Goal: Task Accomplishment & Management: Complete application form

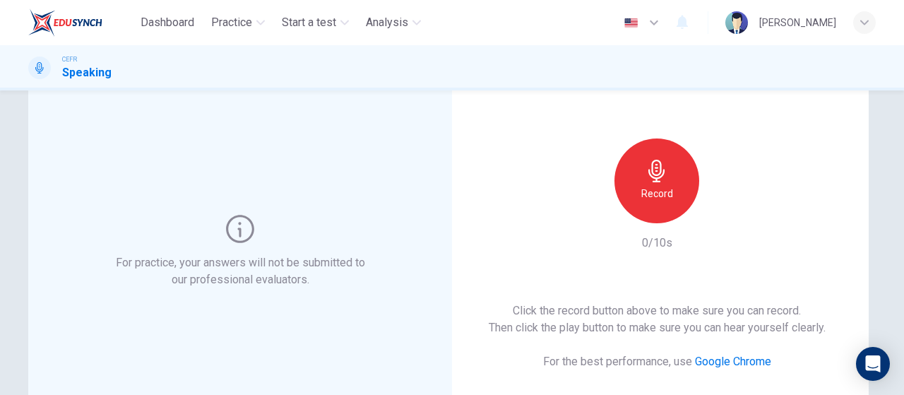
scroll to position [69, 0]
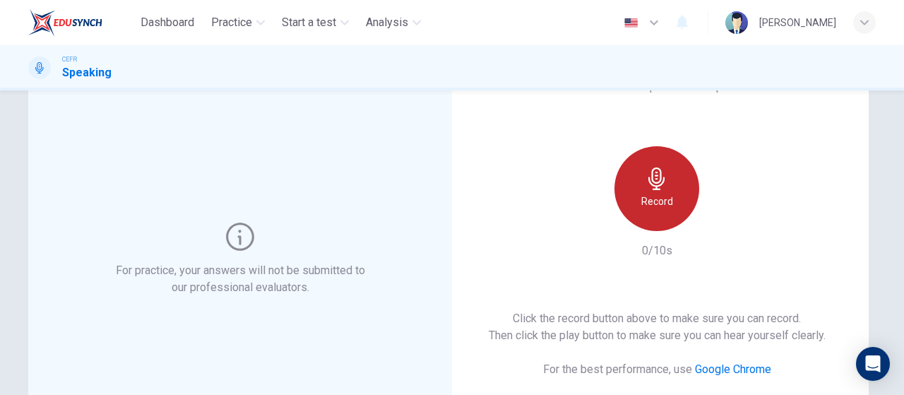
click at [656, 199] on h6 "Record" at bounding box center [657, 201] width 32 height 17
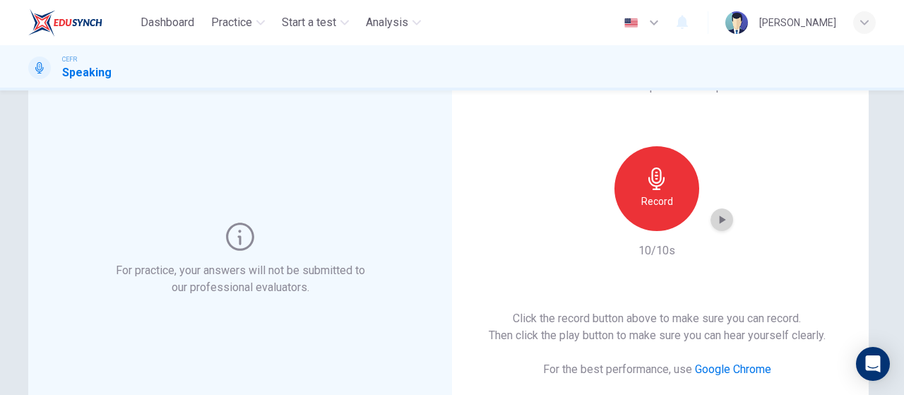
click at [715, 217] on icon "button" at bounding box center [722, 220] width 14 height 14
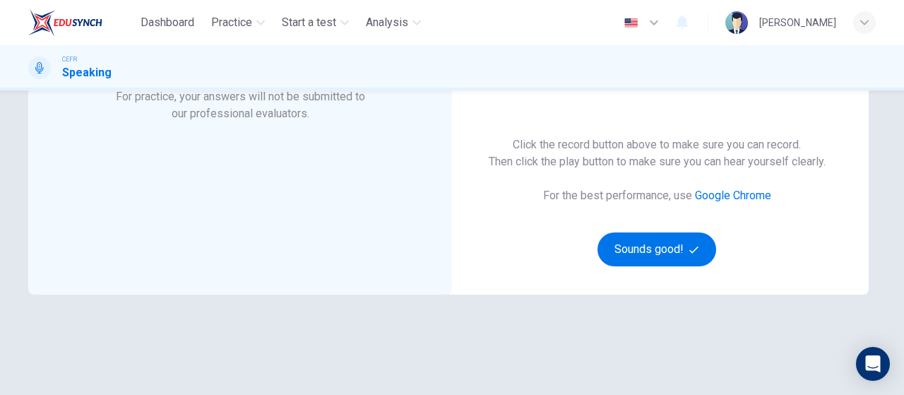
click at [615, 266] on div "This Section Requires a Microphone Record 10/10s Click the record button above …" at bounding box center [657, 85] width 424 height 418
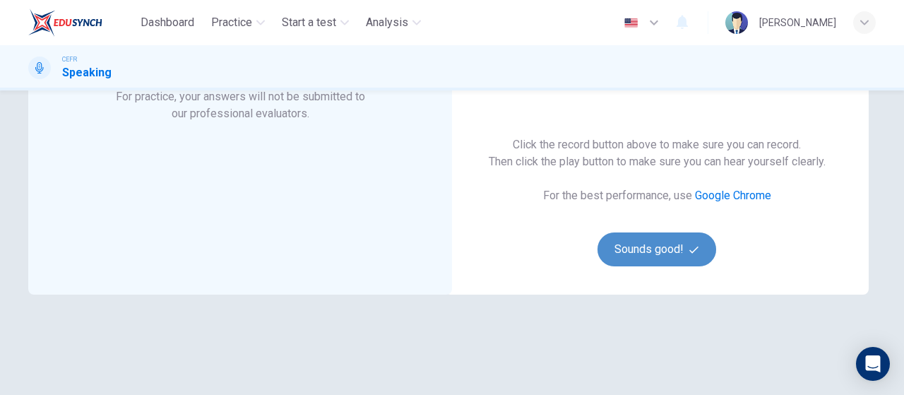
click at [638, 240] on button "Sounds good!" at bounding box center [657, 249] width 119 height 34
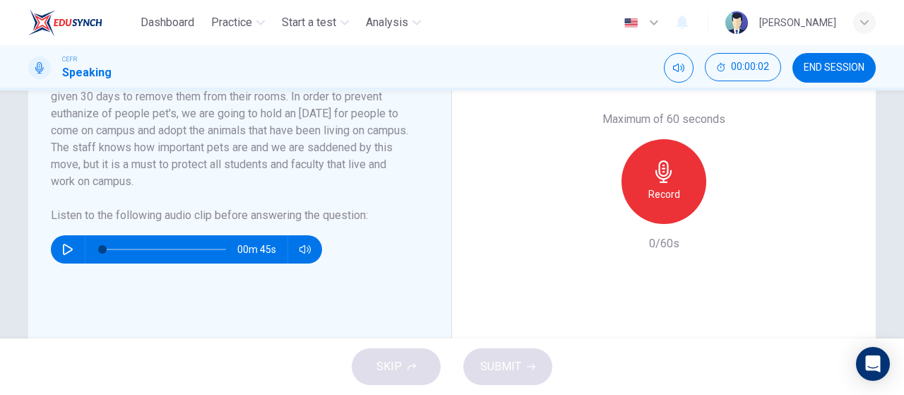
scroll to position [382, 0]
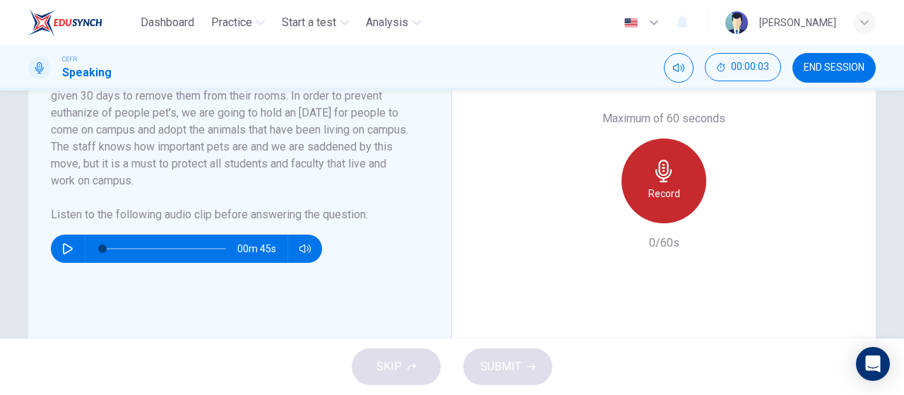
click at [665, 185] on h6 "Record" at bounding box center [665, 193] width 32 height 17
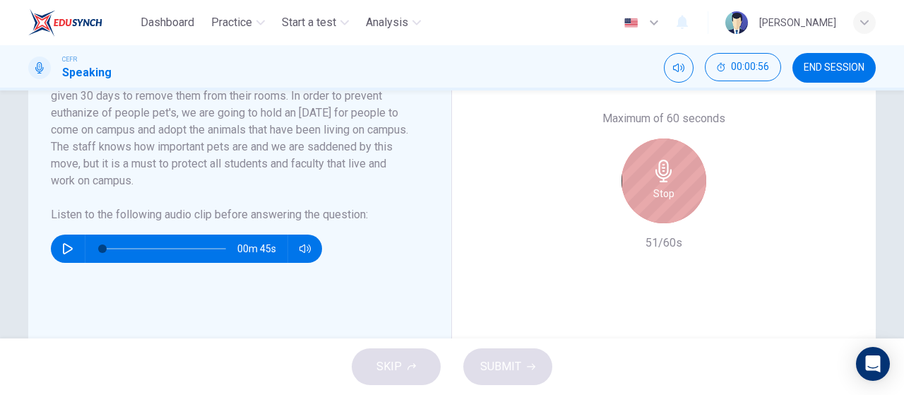
click at [665, 185] on h6 "Stop" at bounding box center [663, 193] width 21 height 17
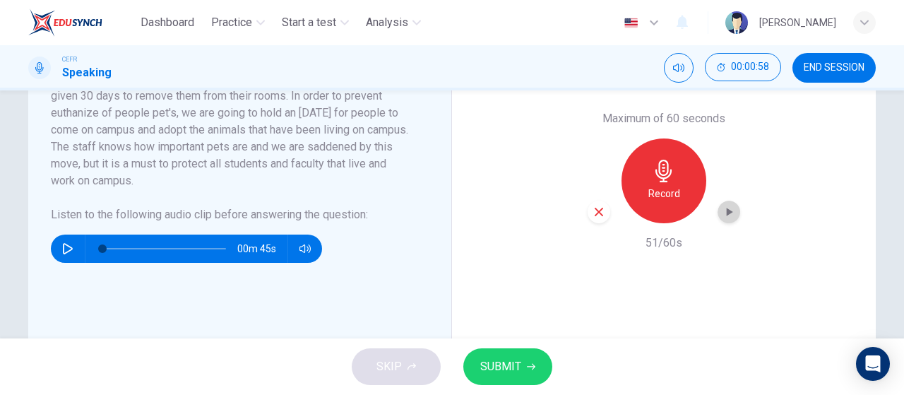
click at [735, 213] on div "button" at bounding box center [729, 212] width 23 height 23
click at [521, 371] on button "SUBMIT" at bounding box center [507, 366] width 89 height 37
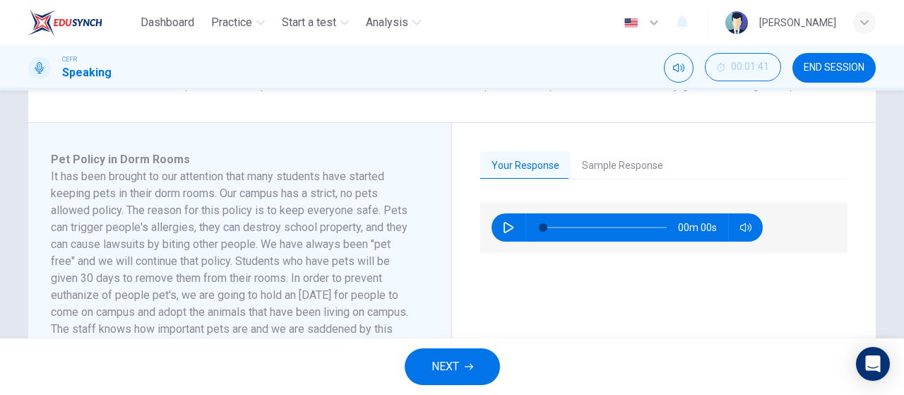
scroll to position [245, 0]
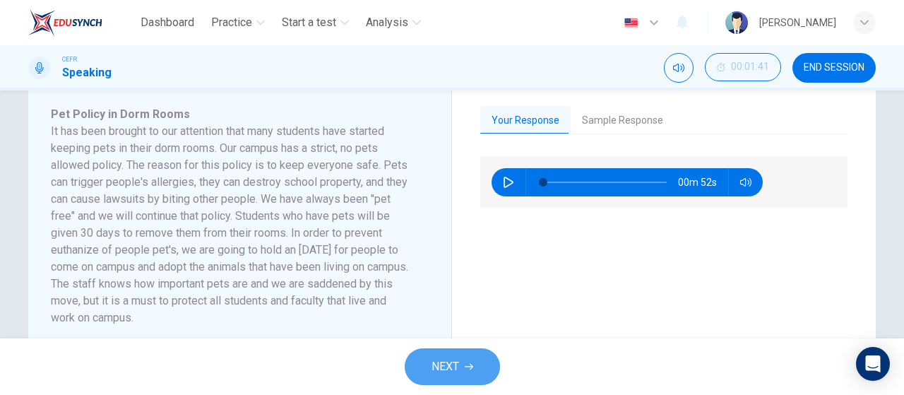
click at [473, 365] on button "NEXT" at bounding box center [452, 366] width 95 height 37
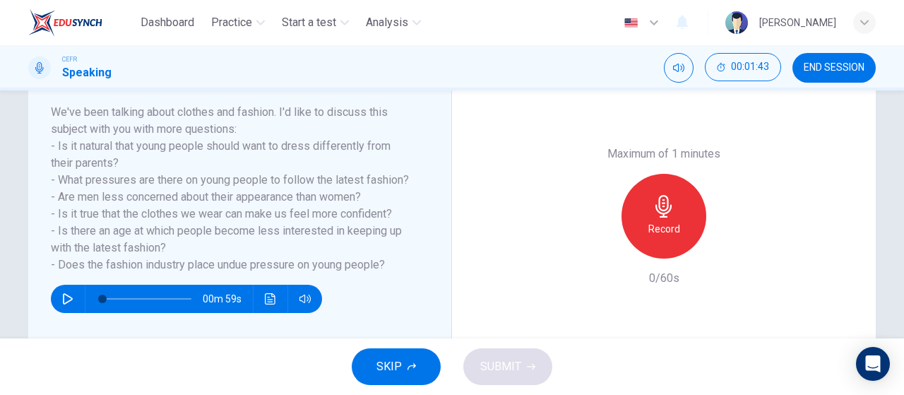
scroll to position [219, 0]
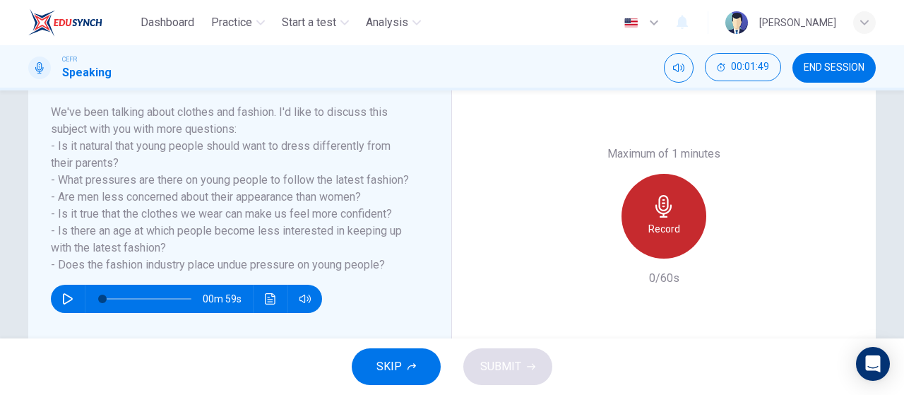
click at [660, 215] on icon "button" at bounding box center [664, 206] width 16 height 23
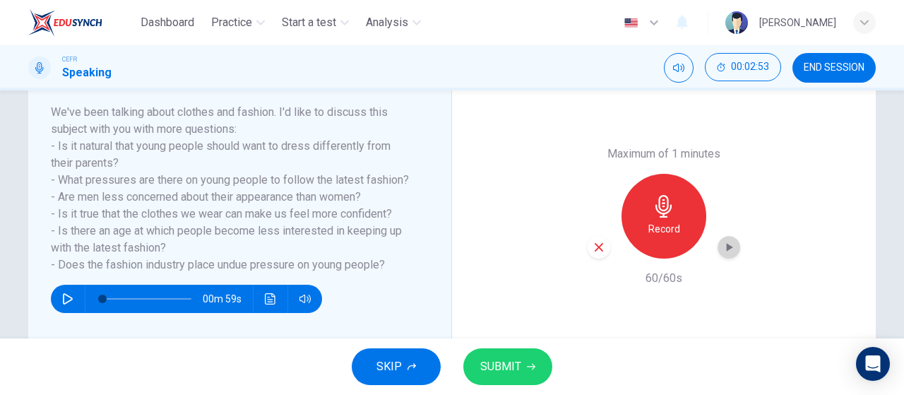
click at [728, 237] on div "button" at bounding box center [729, 247] width 23 height 23
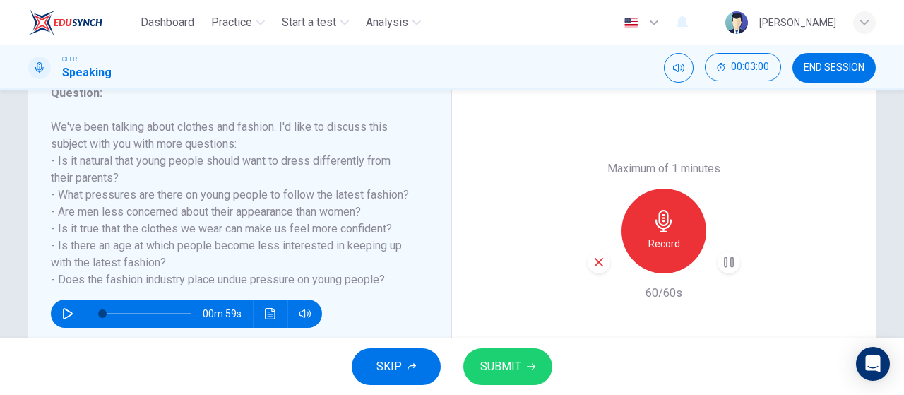
scroll to position [205, 0]
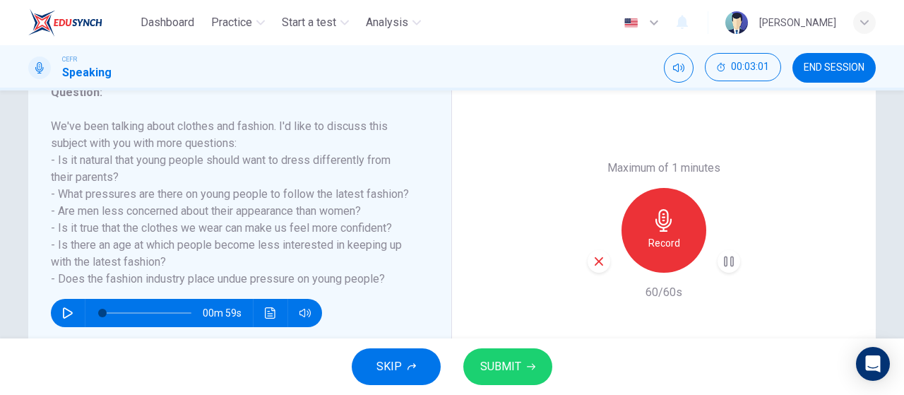
drag, startPoint x: 307, startPoint y: 200, endPoint x: 127, endPoint y: 185, distance: 180.0
click at [127, 185] on h6 "We've been talking about clothes and fashion. I'd like to discuss this subject …" at bounding box center [231, 203] width 361 height 170
drag, startPoint x: 127, startPoint y: 185, endPoint x: 383, endPoint y: 276, distance: 271.5
click at [383, 276] on h6 "We've been talking about clothes and fashion. I'd like to discuss this subject …" at bounding box center [231, 203] width 361 height 170
drag, startPoint x: 383, startPoint y: 276, endPoint x: 382, endPoint y: 266, distance: 9.9
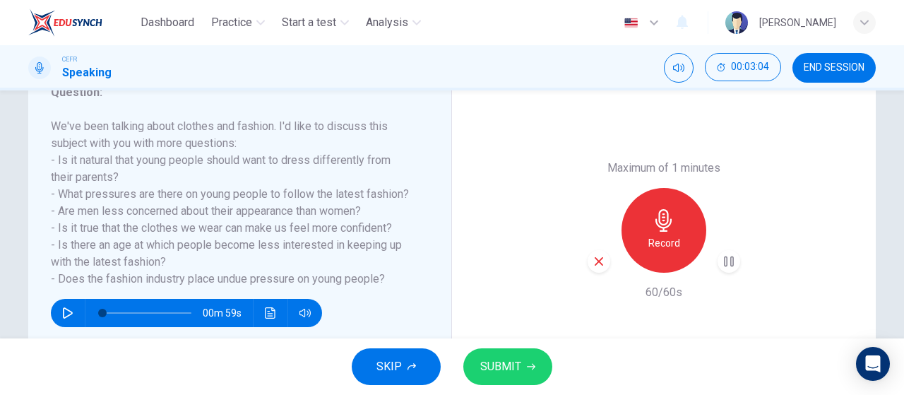
click at [382, 266] on h6 "We've been talking about clothes and fashion. I'd like to discuss this subject …" at bounding box center [231, 203] width 361 height 170
click at [523, 365] on button "SUBMIT" at bounding box center [507, 366] width 89 height 37
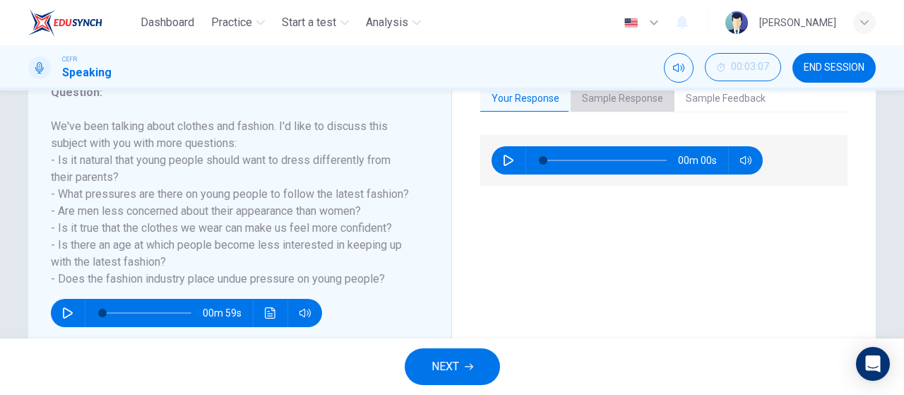
click at [620, 108] on button "Sample Response" at bounding box center [623, 99] width 104 height 30
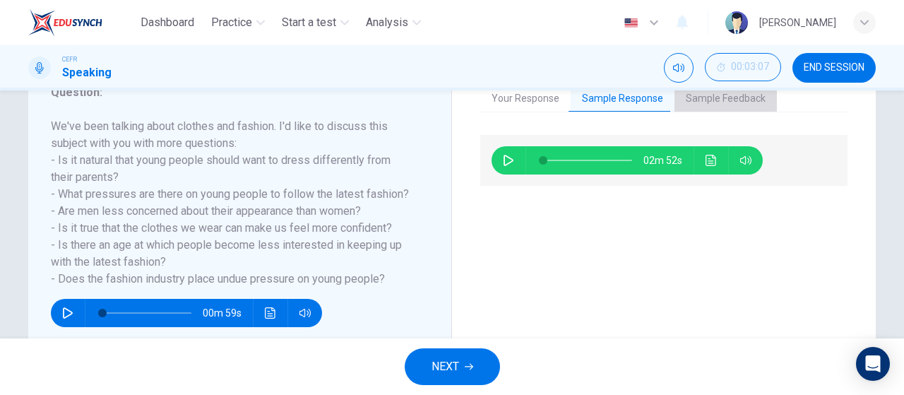
click at [705, 93] on button "Sample Feedback" at bounding box center [726, 99] width 102 height 30
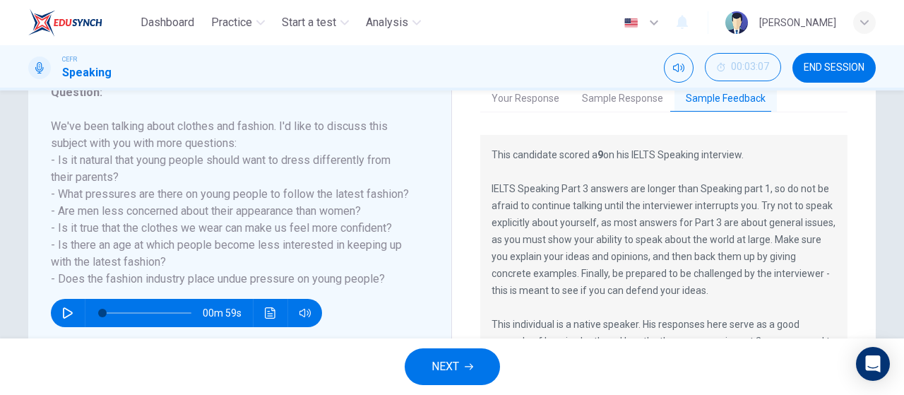
scroll to position [34, 0]
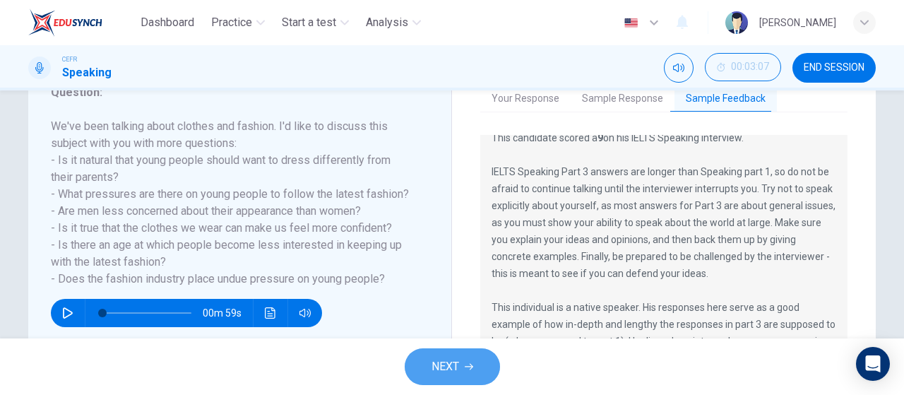
click at [449, 354] on button "NEXT" at bounding box center [452, 366] width 95 height 37
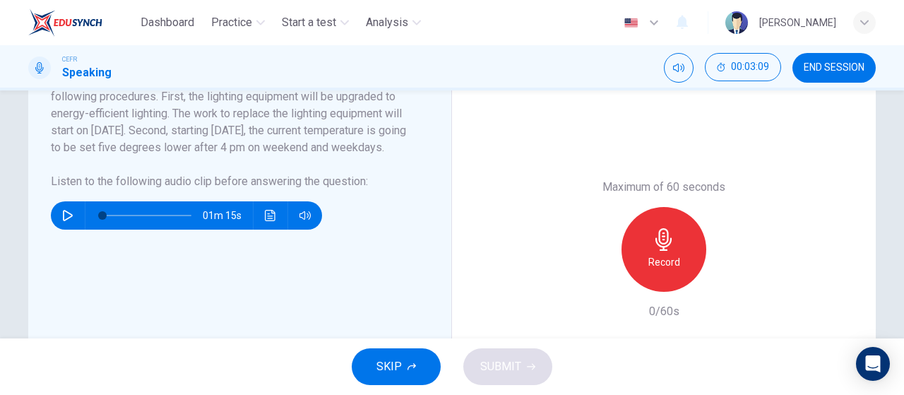
scroll to position [319, 0]
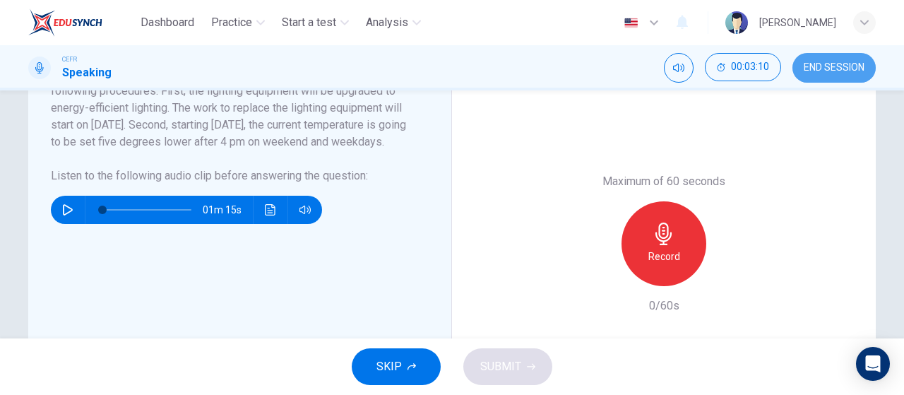
click at [837, 72] on span "END SESSION" at bounding box center [834, 67] width 61 height 11
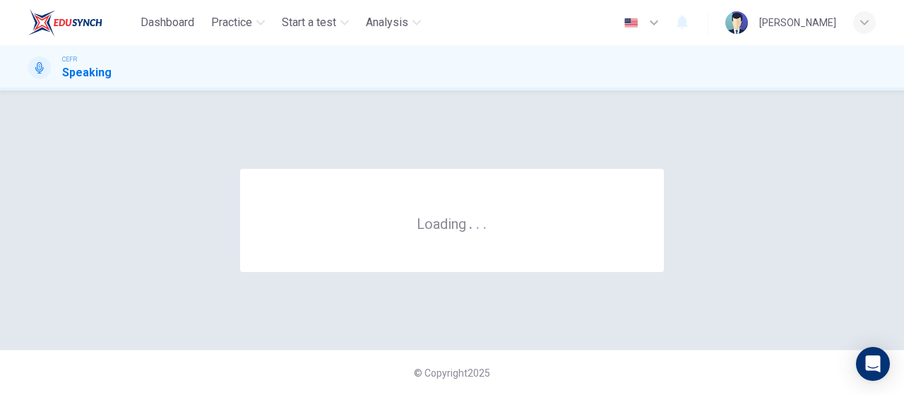
scroll to position [0, 0]
